Goal: Check status: Check status

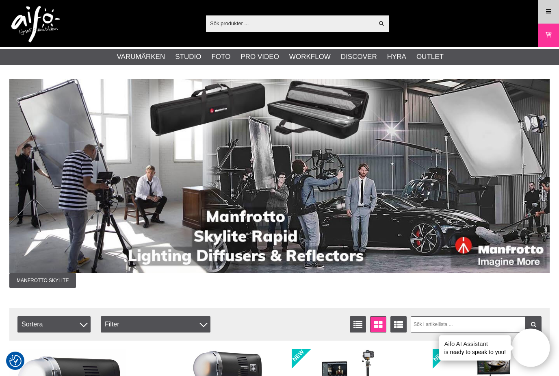
click at [553, 15] on link "Meny" at bounding box center [548, 11] width 20 height 19
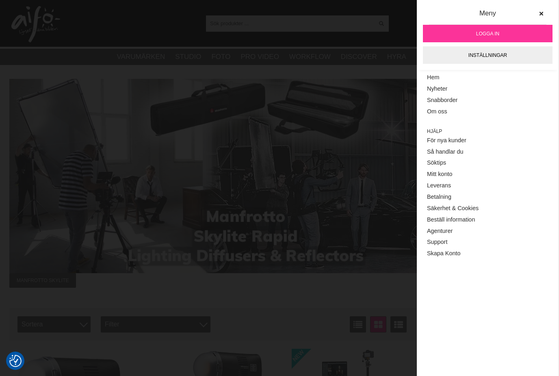
click at [501, 35] on link "Logga in" at bounding box center [488, 33] width 130 height 17
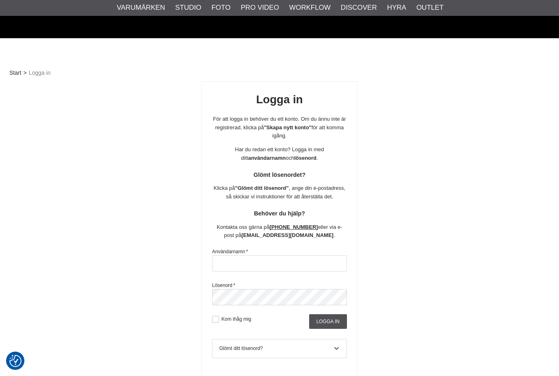
scroll to position [142, 0]
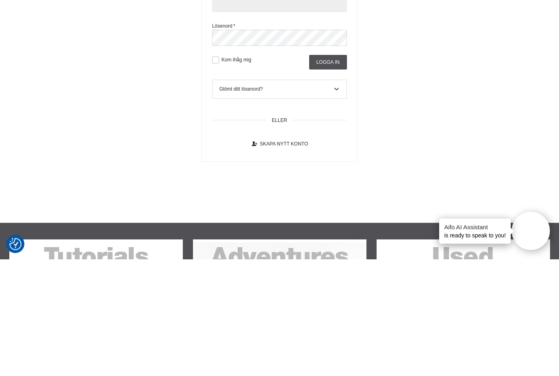
type input "[PERSON_NAME][EMAIL_ADDRESS][DOMAIN_NAME]"
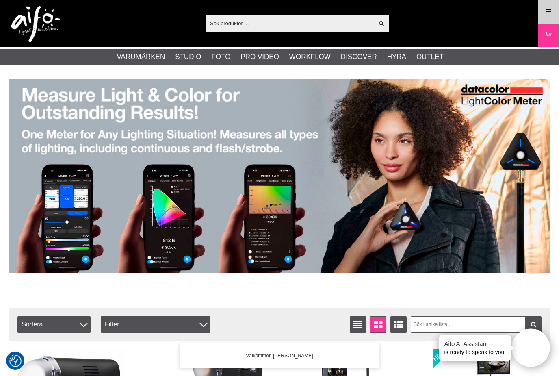
click at [551, 14] on icon at bounding box center [548, 11] width 7 height 9
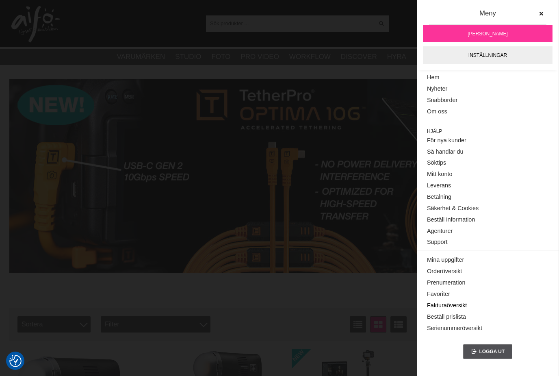
click at [459, 301] on link "Fakturaöversikt" at bounding box center [487, 305] width 121 height 11
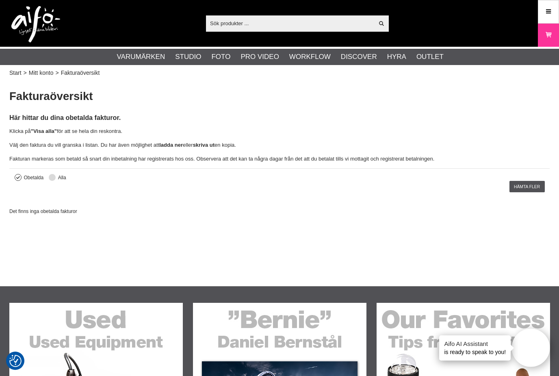
click at [53, 177] on button at bounding box center [52, 177] width 7 height 7
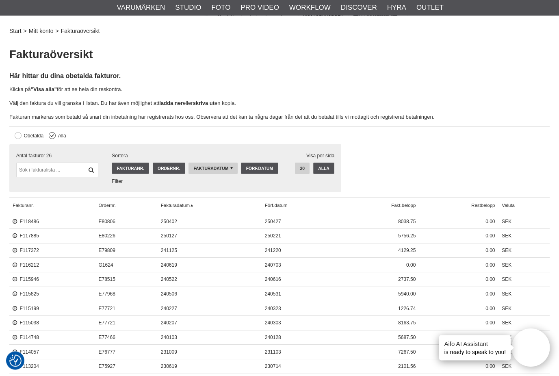
scroll to position [42, 0]
click at [30, 222] on link "F118486" at bounding box center [26, 222] width 26 height 6
